Goal: Download file/media

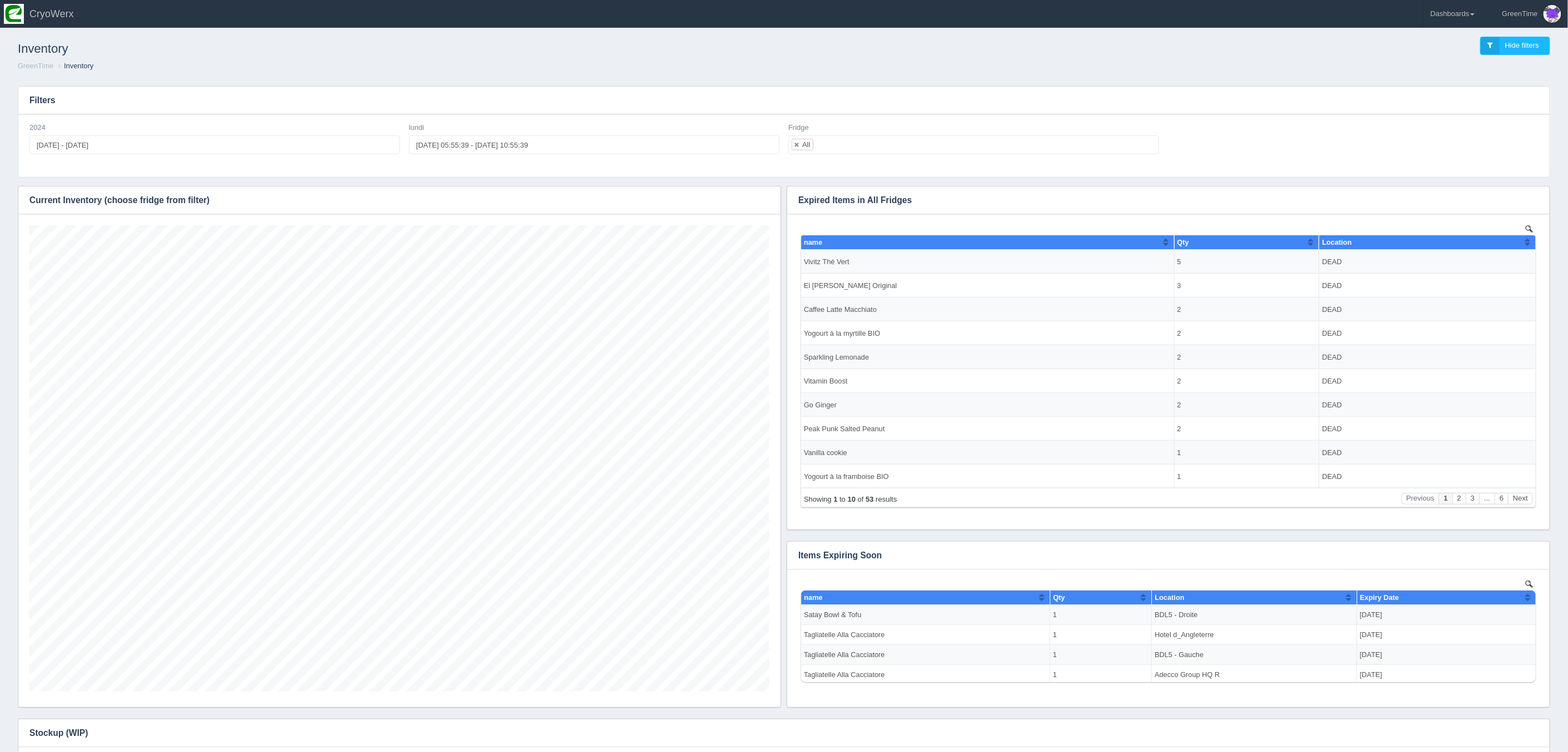
scroll to position [466, 740]
click at [766, 200] on icon "button" at bounding box center [765, 200] width 7 height 7
click at [717, 216] on link "Download CSV" at bounding box center [728, 217] width 89 height 16
click at [730, 70] on ol "GreenTime Inventory" at bounding box center [784, 66] width 1550 height 10
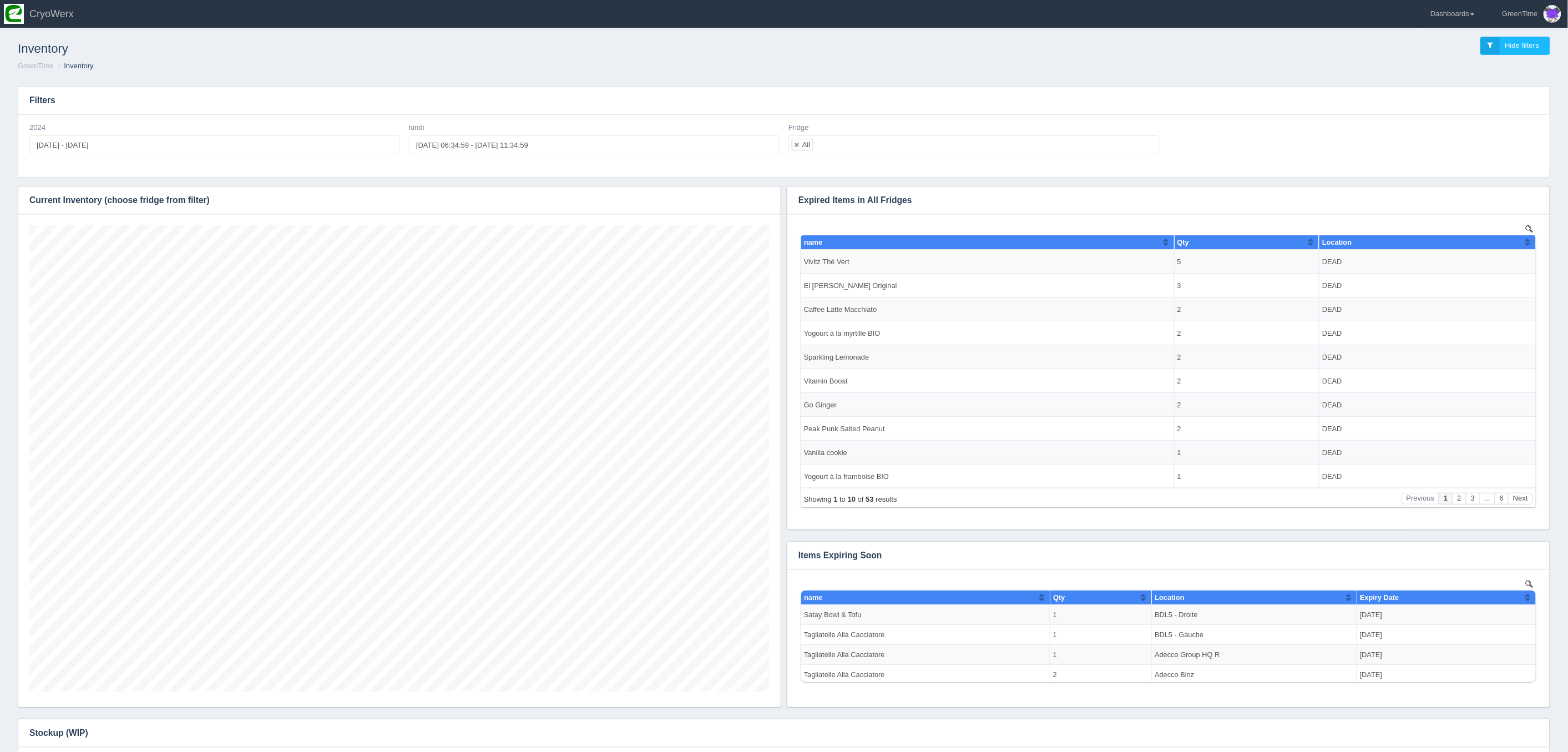
click at [1402, 16] on header "Toggle navigation CryoWerx GreenTime Edit Profile Logout Dashboards CUSA 180 Ma…" at bounding box center [784, 14] width 1568 height 28
click at [1469, 24] on link "Dashboards" at bounding box center [1452, 14] width 58 height 28
click at [1441, 75] on link "GreenTime" at bounding box center [1499, 82] width 150 height 22
click at [1454, 162] on link "Sales" at bounding box center [1499, 167] width 150 height 22
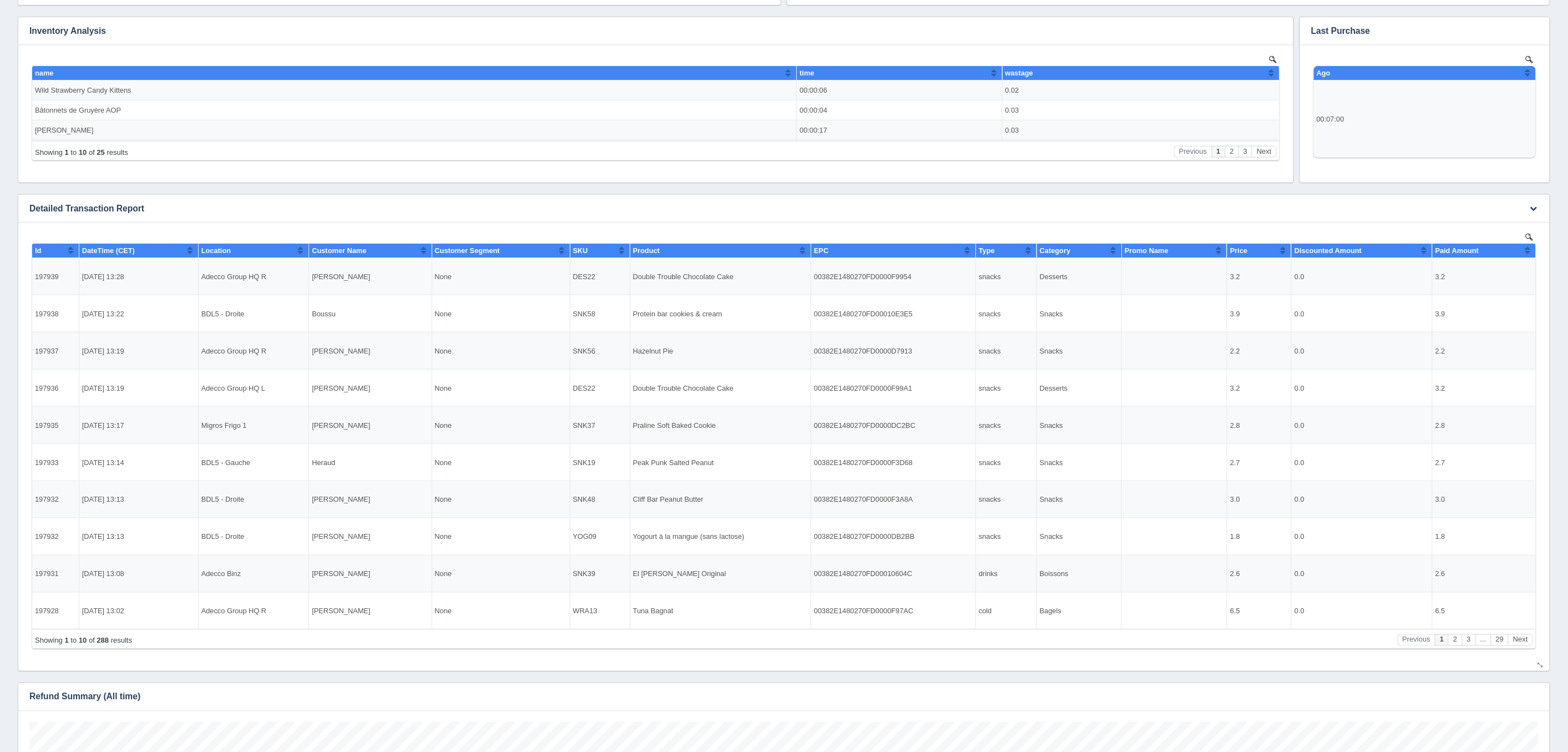
scroll to position [703, 0]
click at [1533, 206] on icon "button" at bounding box center [1534, 208] width 7 height 7
click at [1477, 223] on link "Download CSV" at bounding box center [1497, 224] width 89 height 16
